Goal: Task Accomplishment & Management: Use online tool/utility

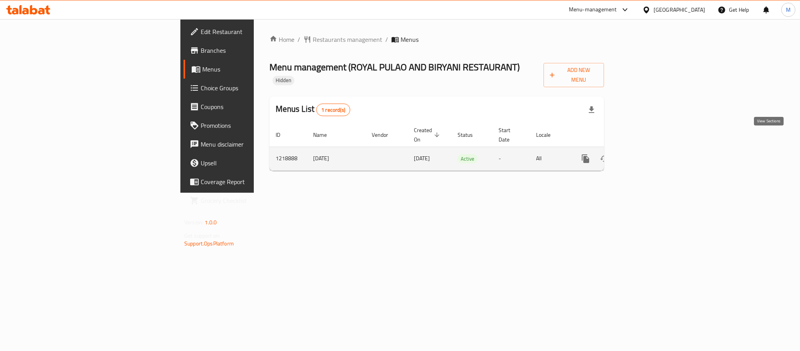
click at [646, 154] on icon "enhanced table" at bounding box center [641, 158] width 9 height 9
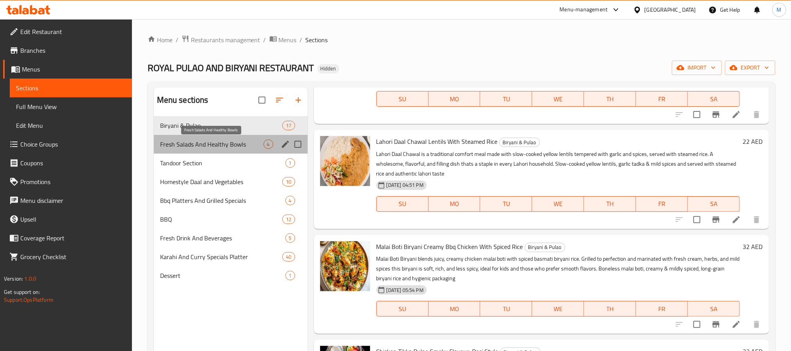
click at [262, 144] on span "Fresh Salads And Healthy Bowls" at bounding box center [211, 143] width 103 height 9
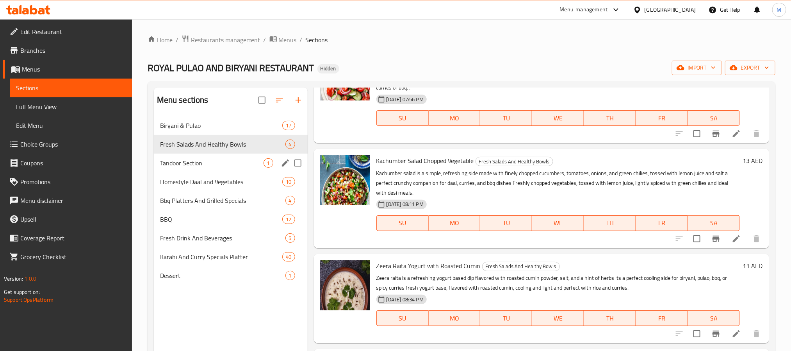
scroll to position [68, 0]
click at [225, 162] on span "Tandoor Section" at bounding box center [211, 162] width 103 height 9
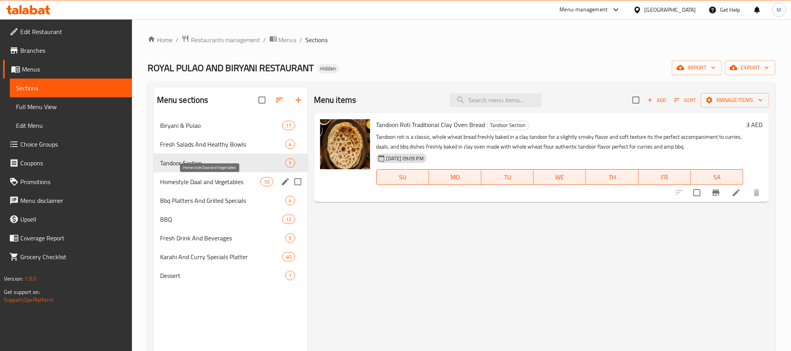
click at [224, 177] on span "Homestyle Daal and Vegetables" at bounding box center [210, 181] width 101 height 9
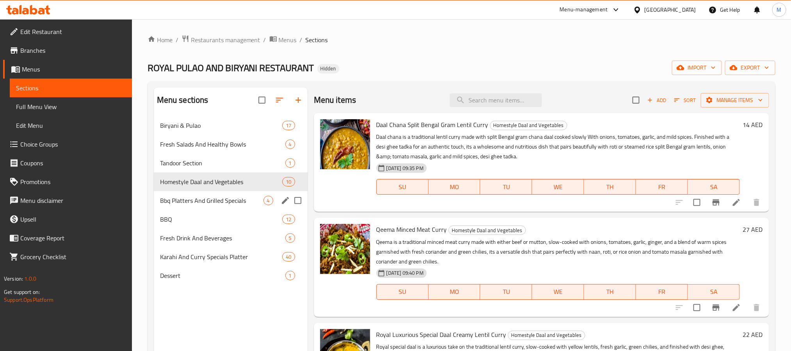
click at [218, 195] on div "Bbq Platters And Grilled Specials 4" at bounding box center [231, 200] width 154 height 19
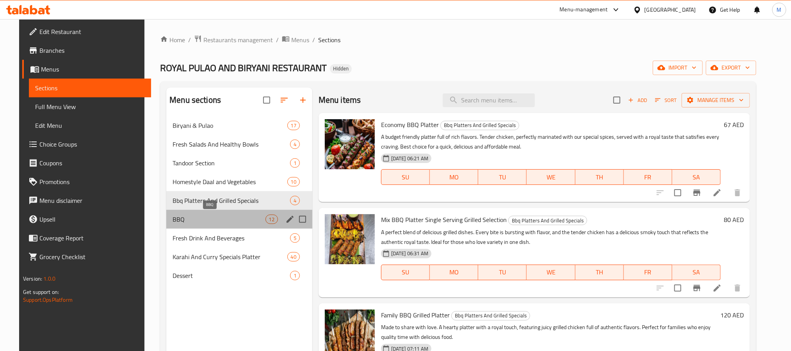
click at [216, 214] on span "BBQ" at bounding box center [219, 218] width 93 height 9
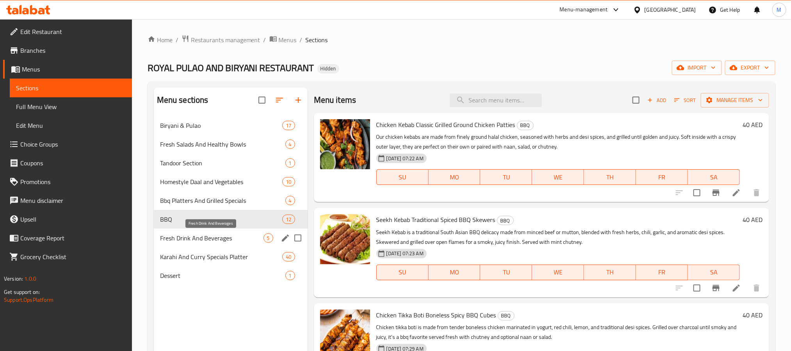
click at [204, 239] on span "Fresh Drink And Beverages" at bounding box center [211, 237] width 103 height 9
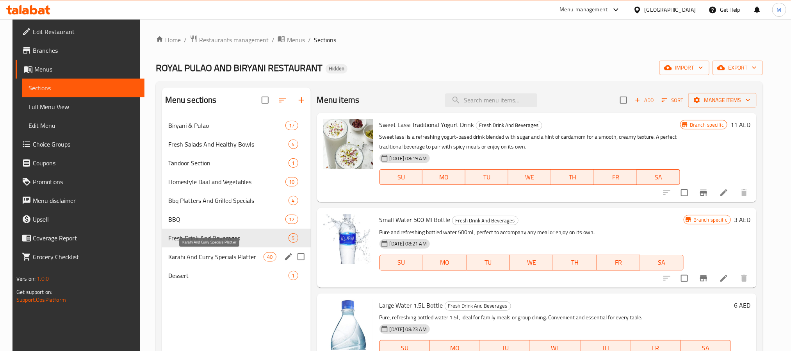
click at [210, 256] on span "Karahi And Curry Specials Platter" at bounding box center [216, 256] width 96 height 9
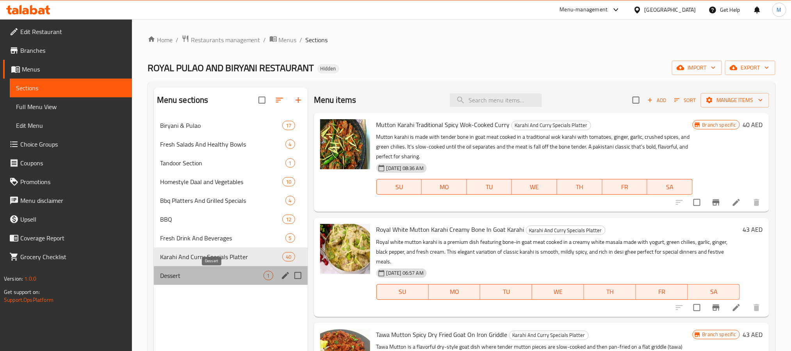
click at [204, 273] on span "Dessert" at bounding box center [211, 275] width 103 height 9
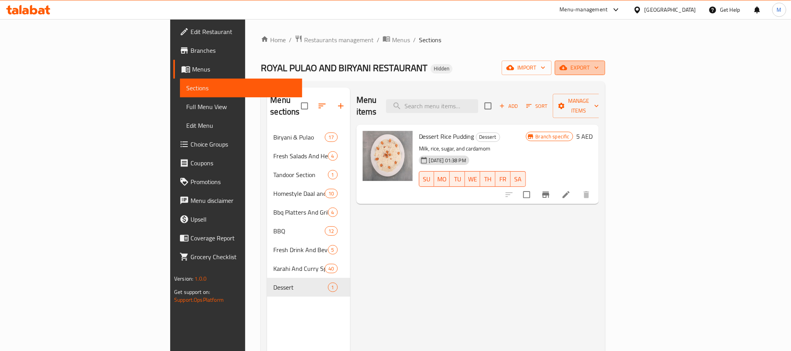
click at [599, 66] on span "export" at bounding box center [580, 68] width 38 height 10
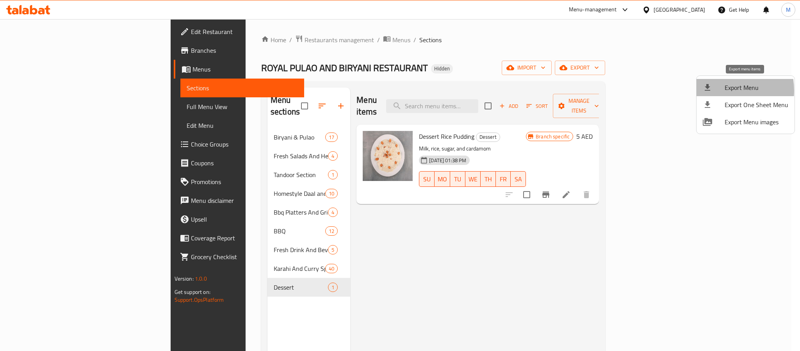
click at [714, 91] on div at bounding box center [714, 87] width 22 height 9
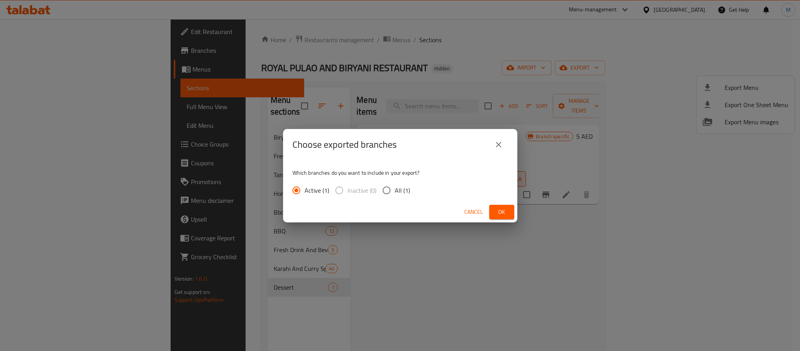
drag, startPoint x: 389, startPoint y: 183, endPoint x: 402, endPoint y: 191, distance: 15.8
click at [390, 183] on input "All (1)" at bounding box center [386, 190] width 16 height 16
radio input "true"
click at [498, 207] on span "Ok" at bounding box center [501, 212] width 12 height 10
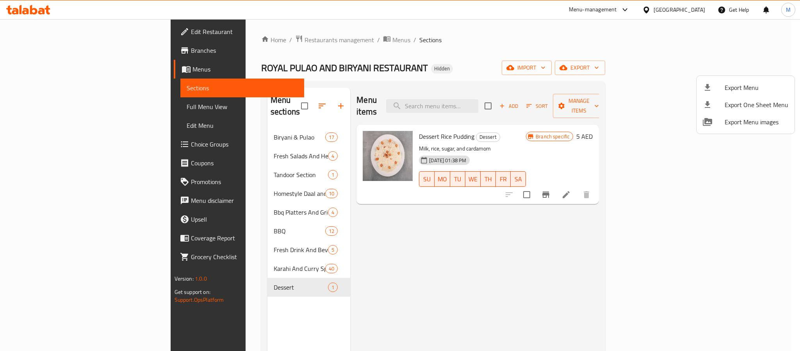
click at [677, 8] on div at bounding box center [400, 175] width 800 height 351
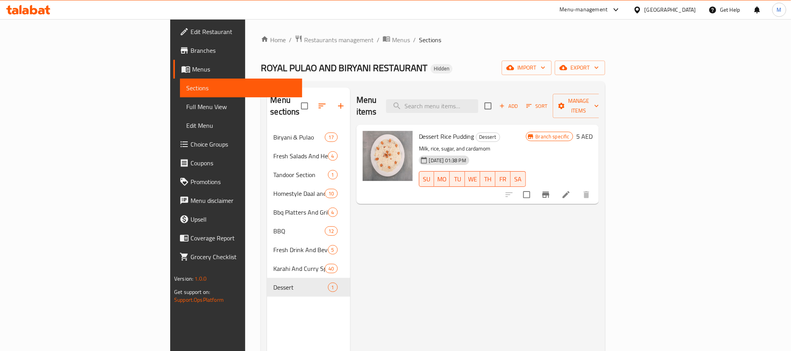
click at [677, 8] on div "[GEOGRAPHIC_DATA]" at bounding box center [670, 9] width 52 height 9
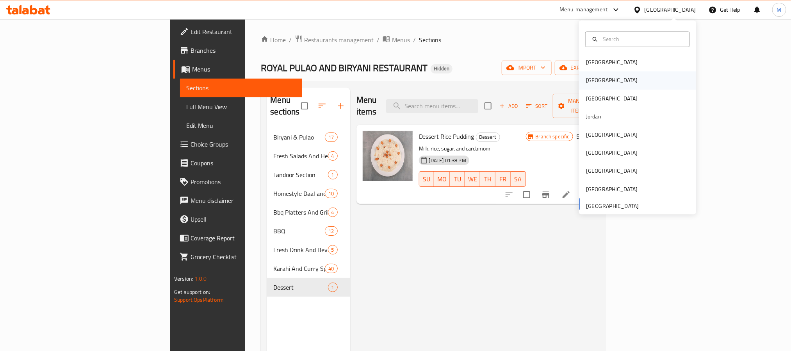
click at [617, 75] on div "[GEOGRAPHIC_DATA]" at bounding box center [637, 80] width 117 height 18
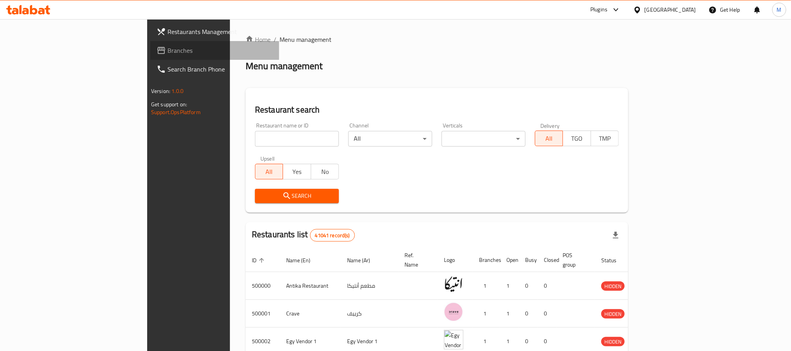
click at [167, 49] on span "Branches" at bounding box center [219, 50] width 105 height 9
